Goal: Information Seeking & Learning: Understand process/instructions

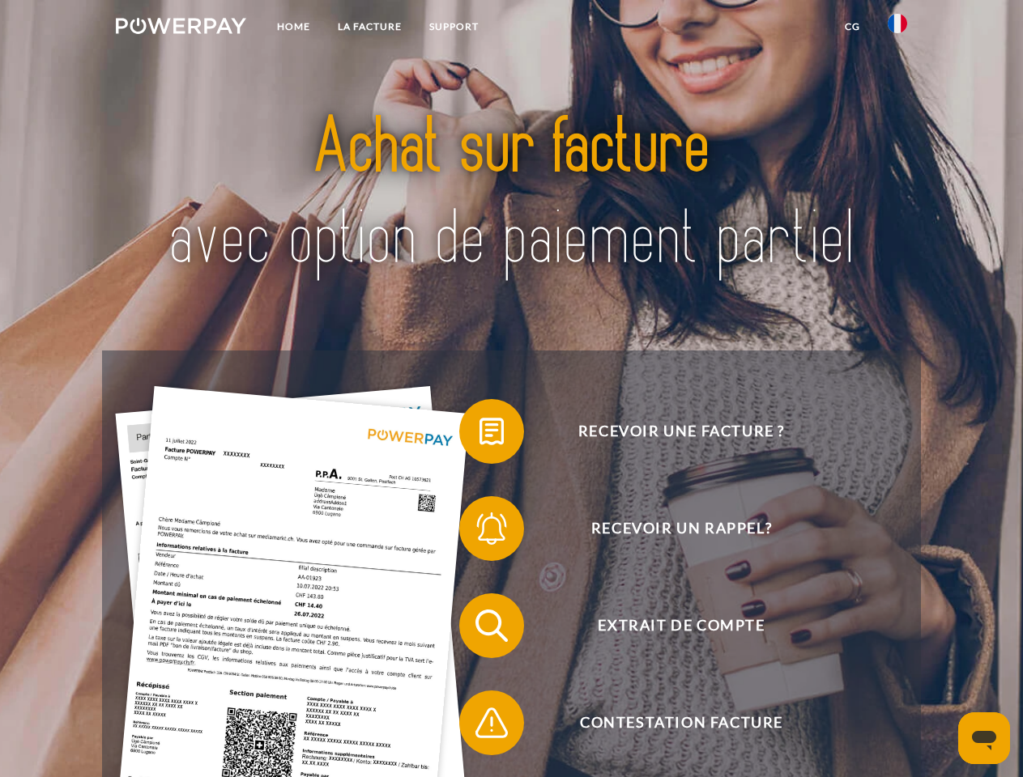
click at [181, 28] on img at bounding box center [181, 26] width 130 height 16
click at [897, 28] on img at bounding box center [896, 23] width 19 height 19
click at [852, 27] on link "CG" at bounding box center [852, 26] width 43 height 29
click at [479, 435] on span at bounding box center [467, 431] width 81 height 81
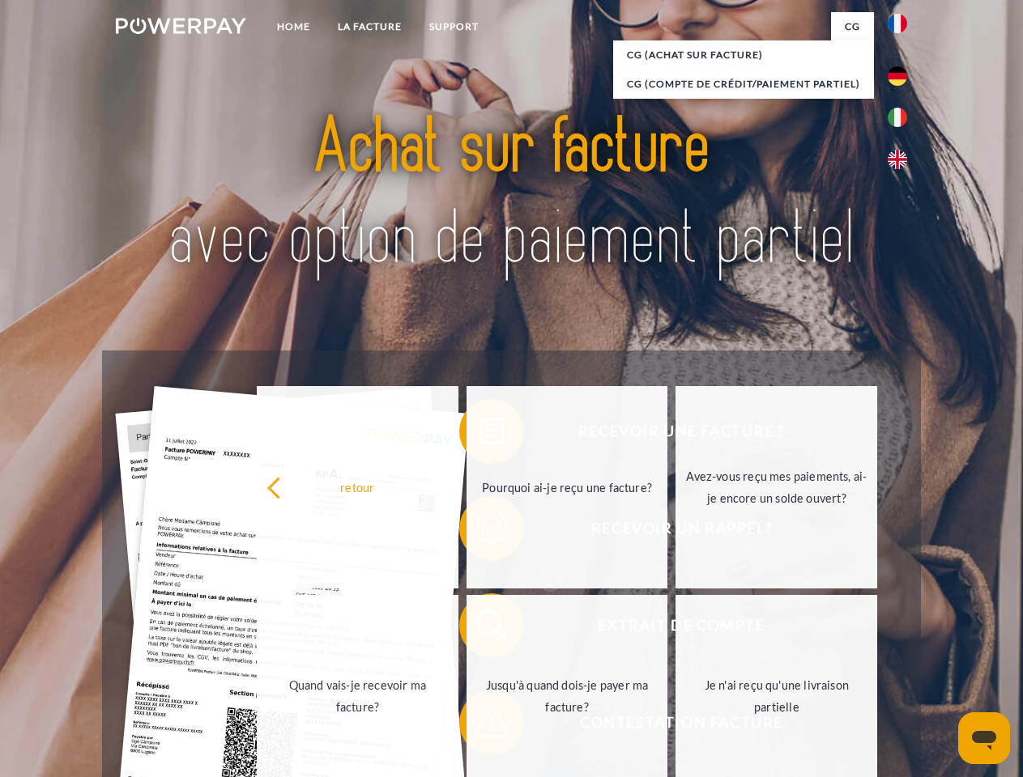
click at [479, 532] on link "Pourquoi ai-je reçu une facture?" at bounding box center [567, 487] width 202 height 202
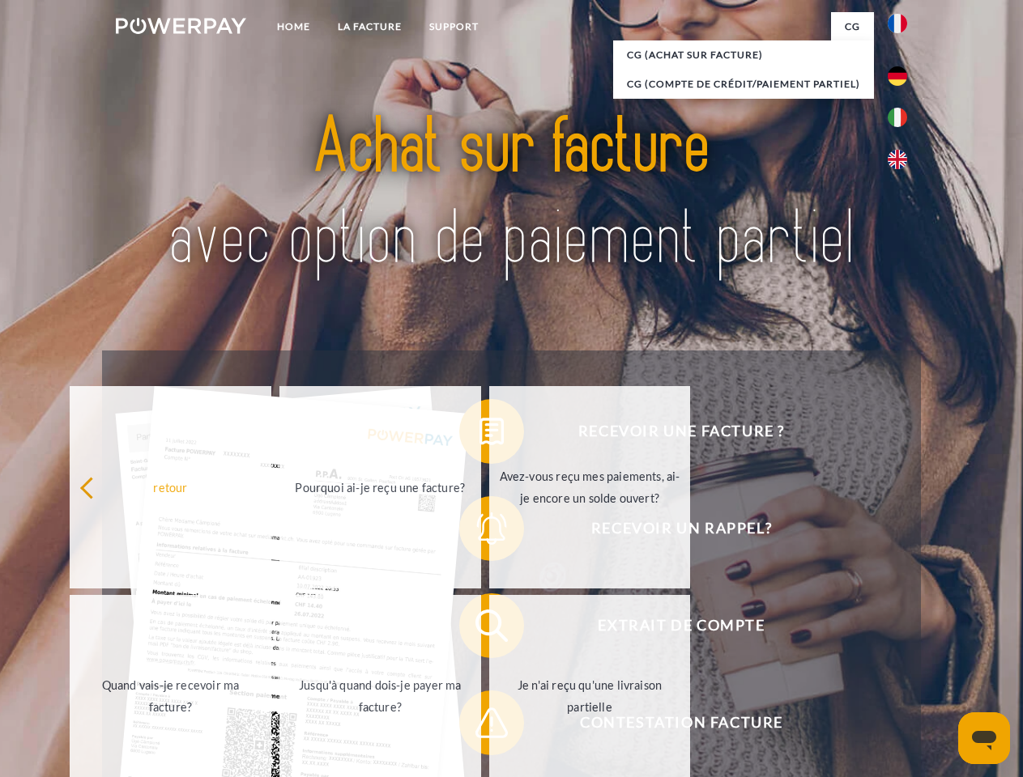
click at [479, 629] on span at bounding box center [467, 625] width 81 height 81
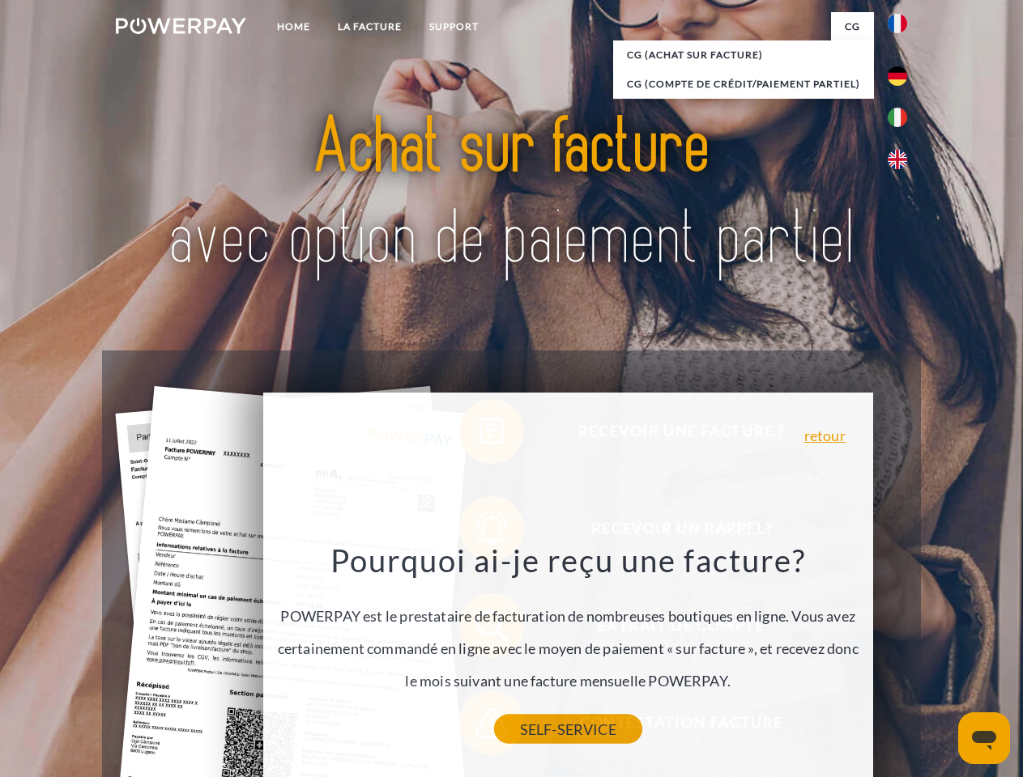
click at [494, 726] on link "SELF-SERVICE" at bounding box center [568, 729] width 148 height 29
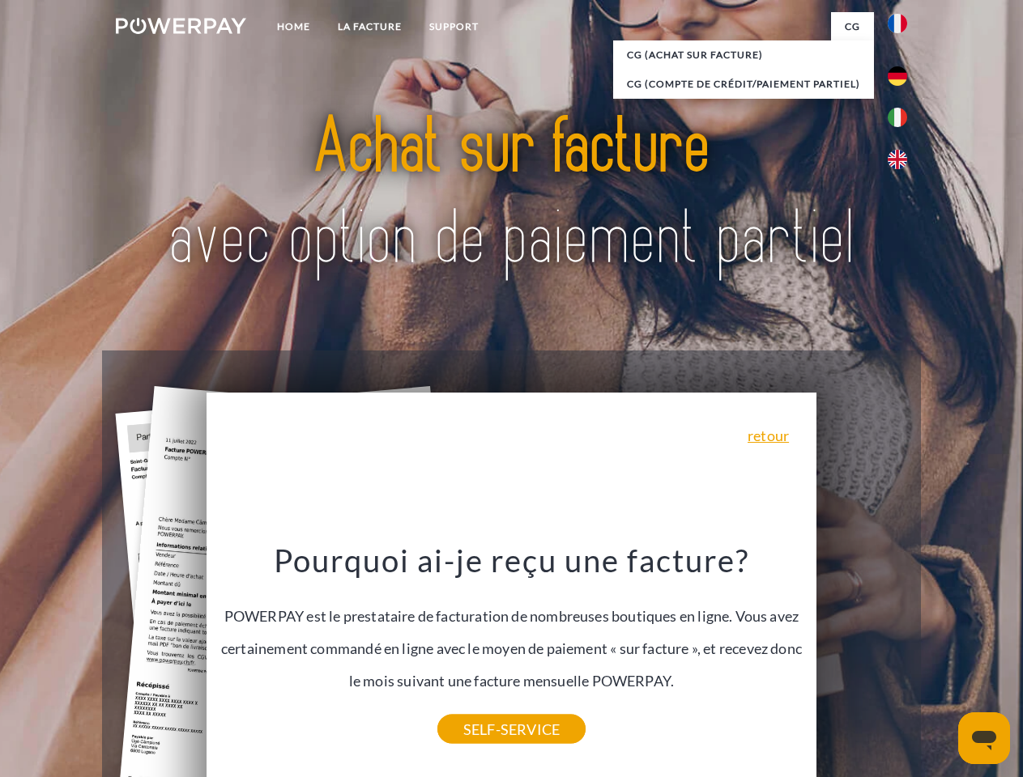
click at [984, 738] on icon "Ouvrir la fenêtre de messagerie" at bounding box center [984, 740] width 24 height 19
